Goal: Information Seeking & Learning: Understand process/instructions

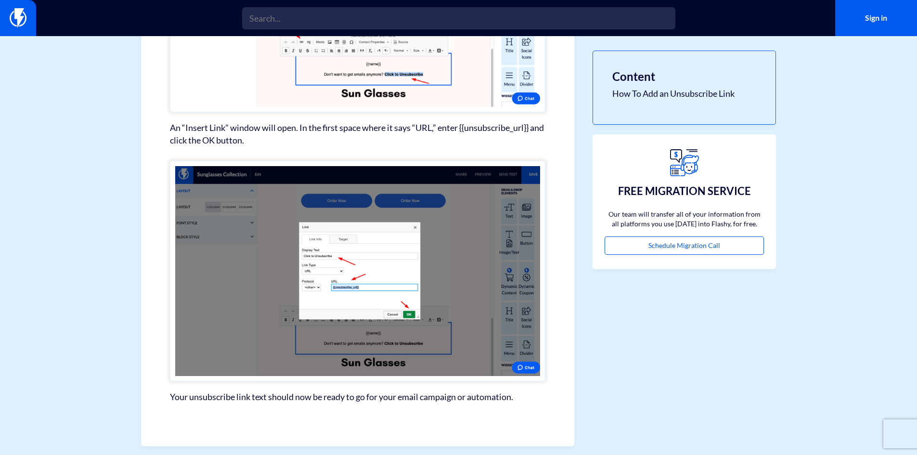
scroll to position [670, 0]
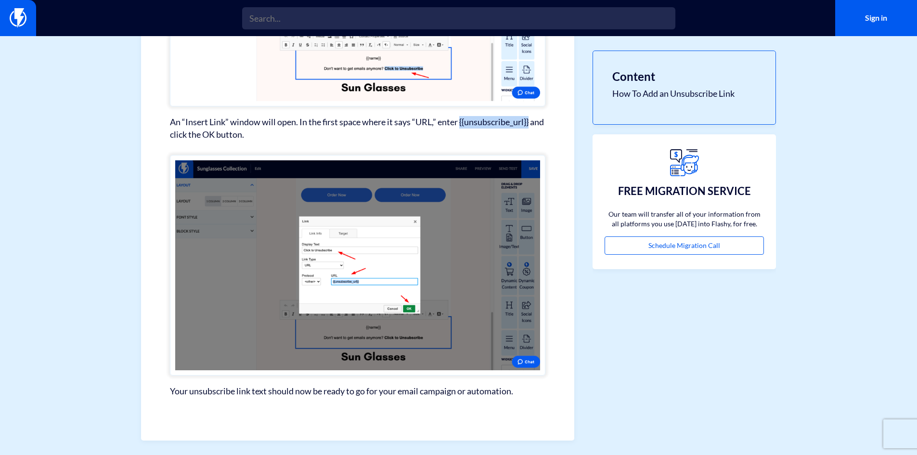
drag, startPoint x: 461, startPoint y: 121, endPoint x: 532, endPoint y: 122, distance: 70.3
click at [532, 122] on p "An “Insert Link” window will open. In the first space where it says “URL,” ente…" at bounding box center [358, 128] width 376 height 25
copy p "{{unsubscribe_url}}"
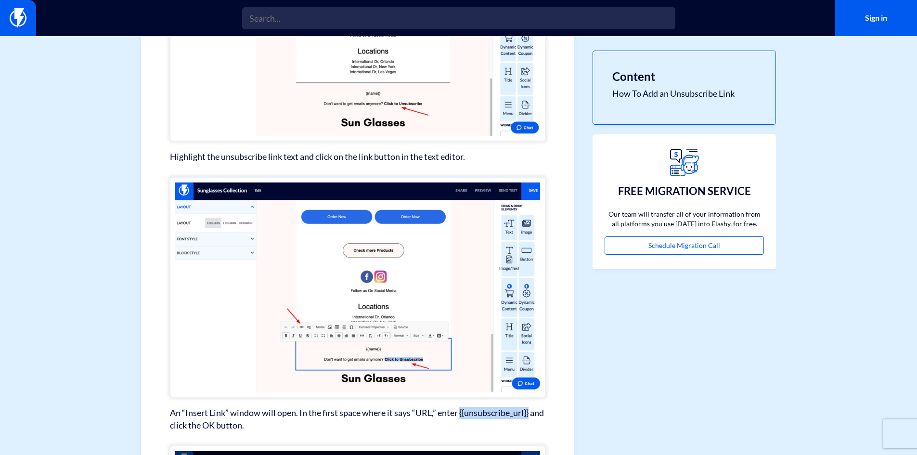
scroll to position [359, 0]
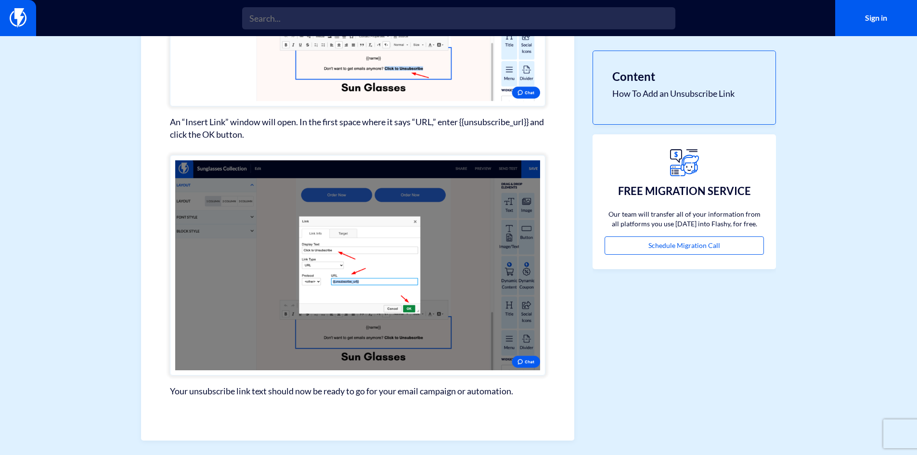
scroll to position [641, 0]
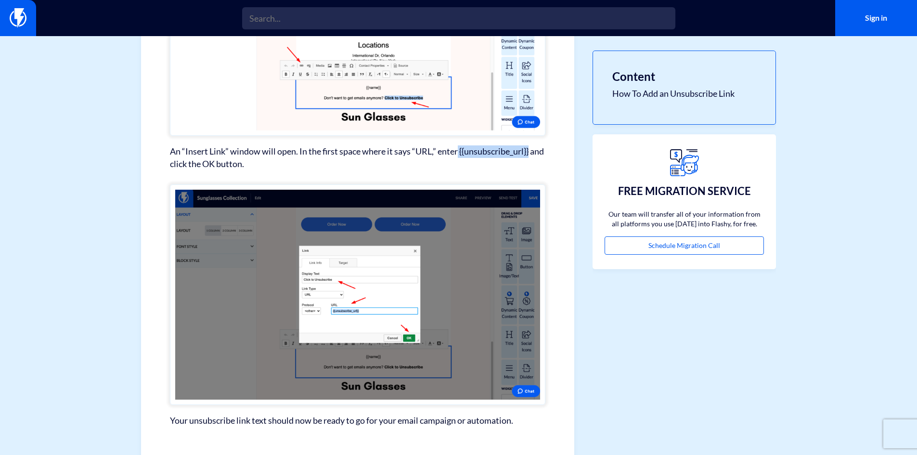
drag, startPoint x: 461, startPoint y: 151, endPoint x: 535, endPoint y: 150, distance: 73.7
click at [535, 150] on p "An “Insert Link” window will open. In the first space where it says “URL,” ente…" at bounding box center [358, 157] width 376 height 25
copy p "{{unsubscribe_url}}"
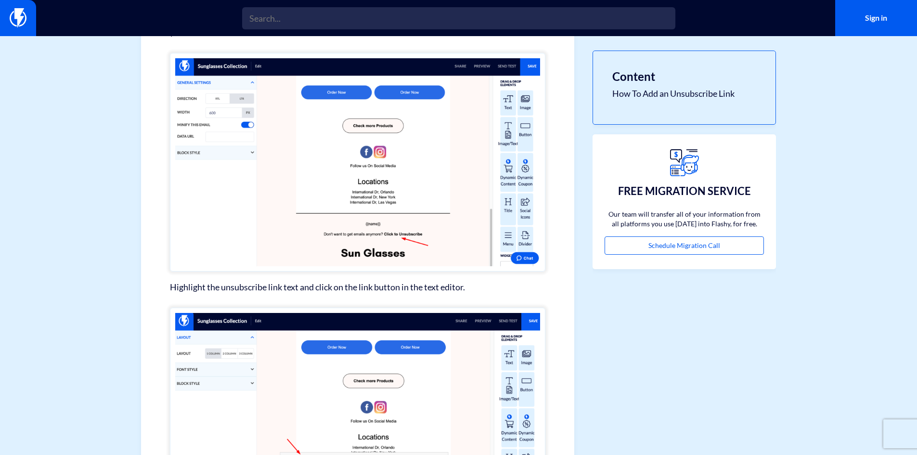
scroll to position [186, 0]
